Goal: Check status: Check status

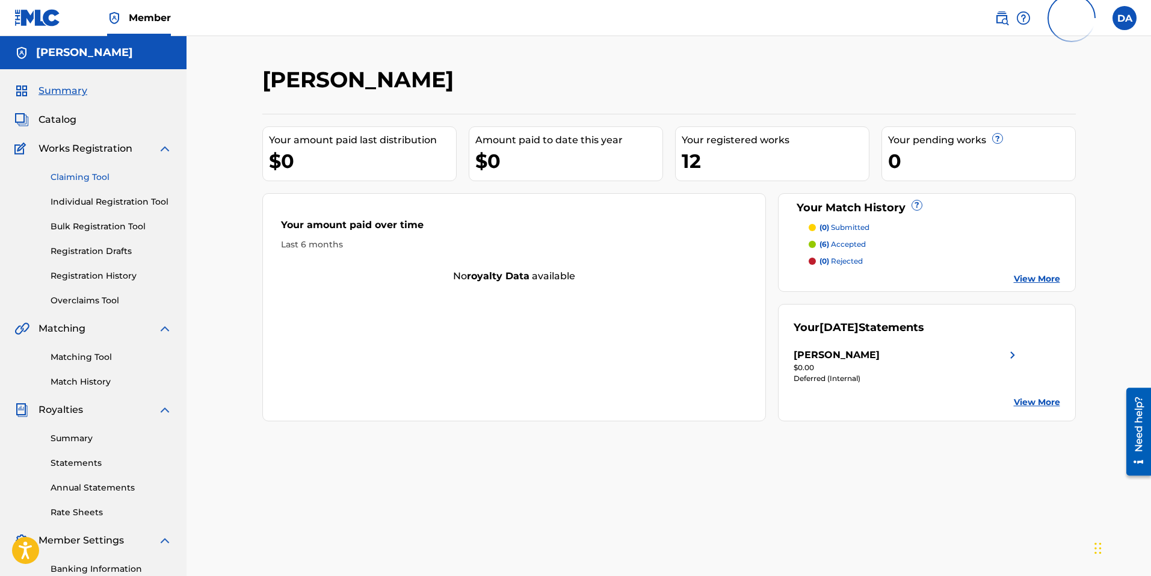
click at [76, 174] on link "Claiming Tool" at bounding box center [112, 177] width 122 height 13
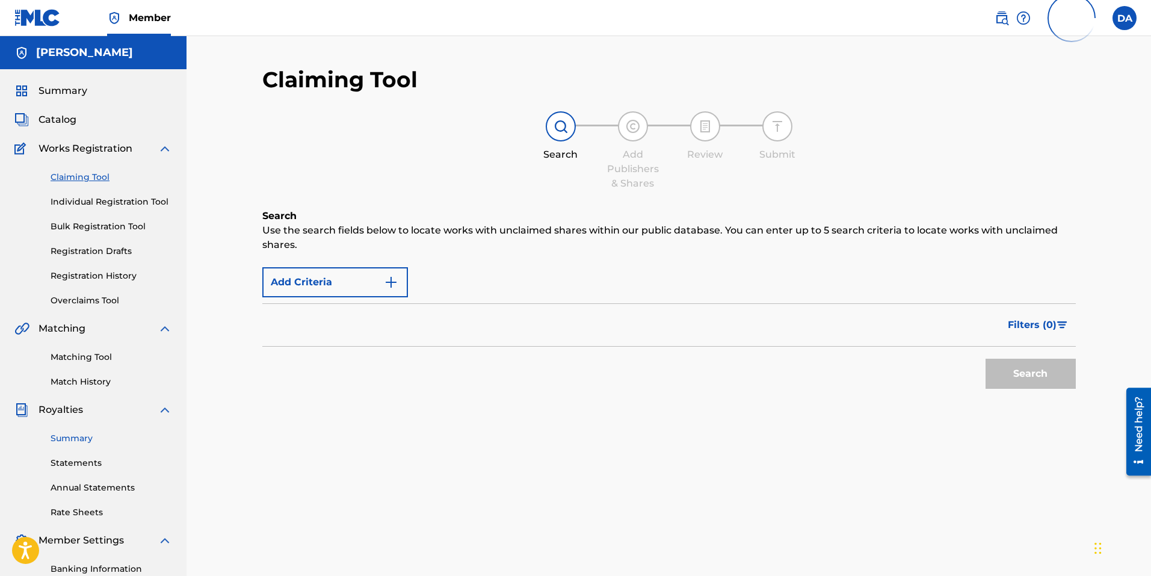
click at [74, 440] on link "Summary" at bounding box center [112, 438] width 122 height 13
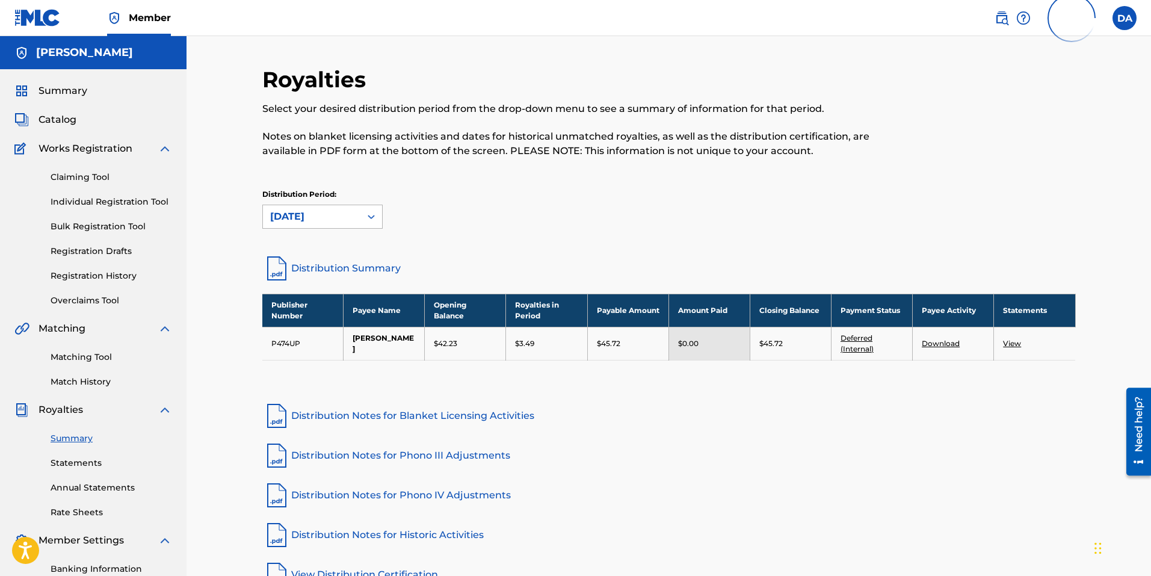
click at [363, 221] on div at bounding box center [371, 217] width 22 height 22
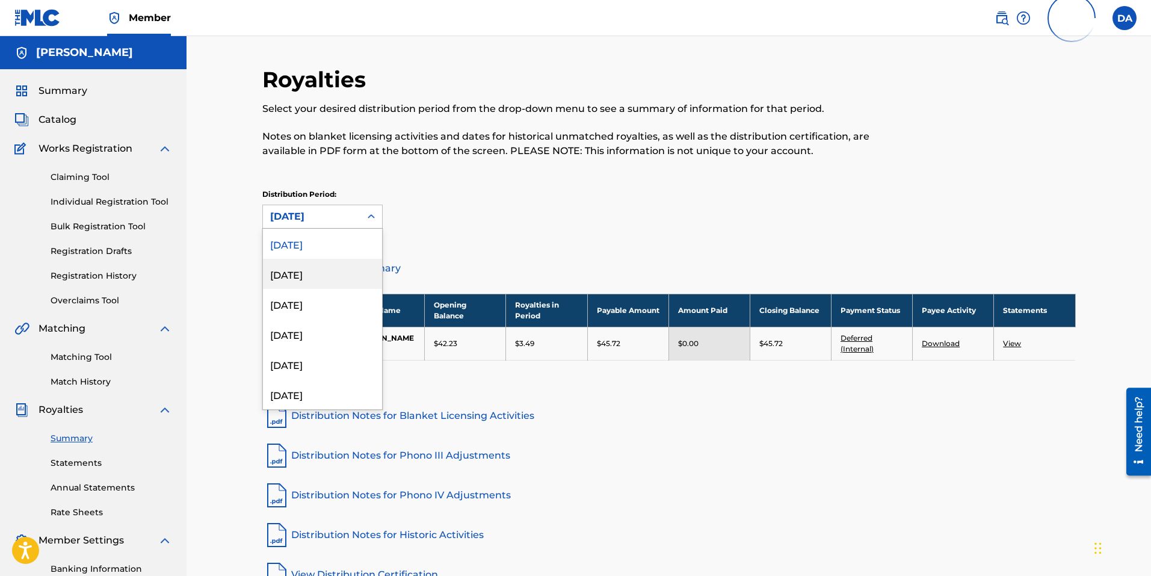
click at [330, 272] on div "[DATE]" at bounding box center [322, 274] width 119 height 30
click at [367, 222] on icon at bounding box center [371, 217] width 12 height 12
click at [338, 336] on div "[DATE]" at bounding box center [322, 334] width 119 height 30
click at [370, 218] on icon at bounding box center [371, 217] width 12 height 12
click at [328, 307] on div "[DATE]" at bounding box center [322, 304] width 119 height 30
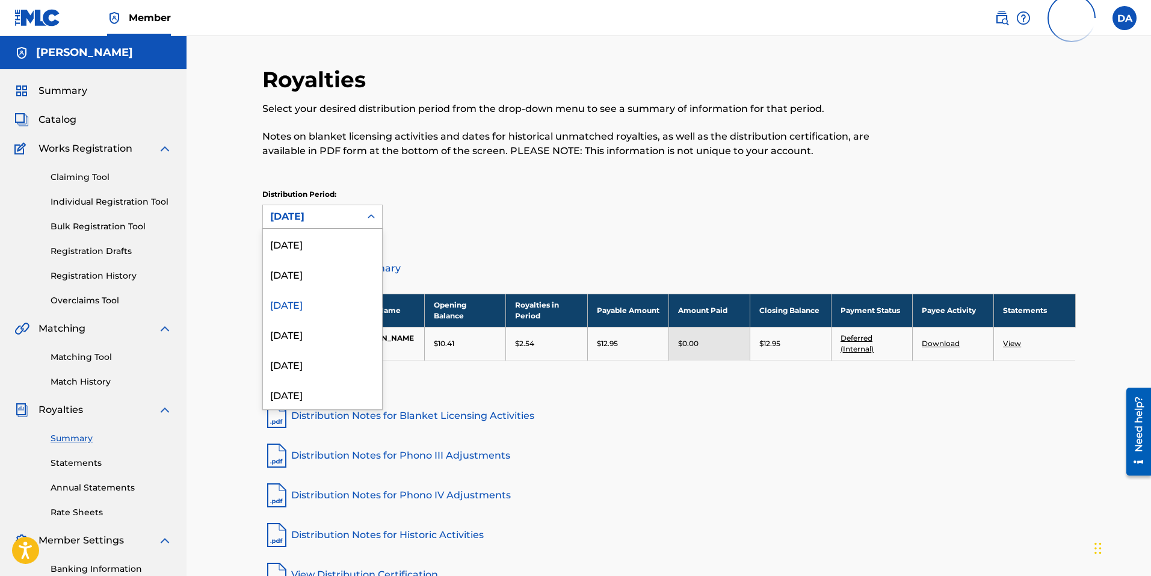
click at [367, 218] on icon at bounding box center [371, 217] width 12 height 12
click at [341, 248] on div "[DATE]" at bounding box center [322, 244] width 119 height 30
